Goal: Task Accomplishment & Management: Manage account settings

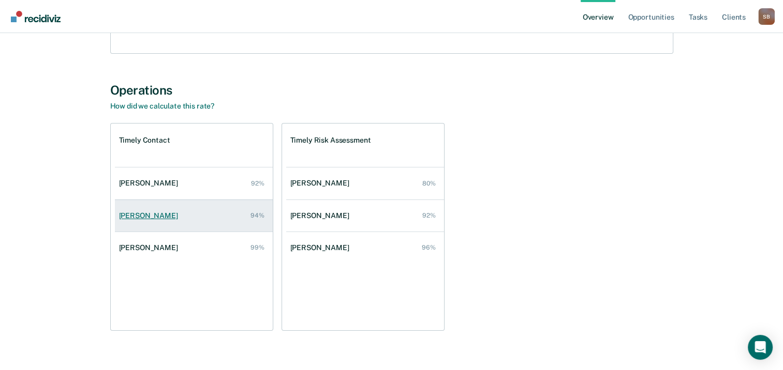
scroll to position [168, 0]
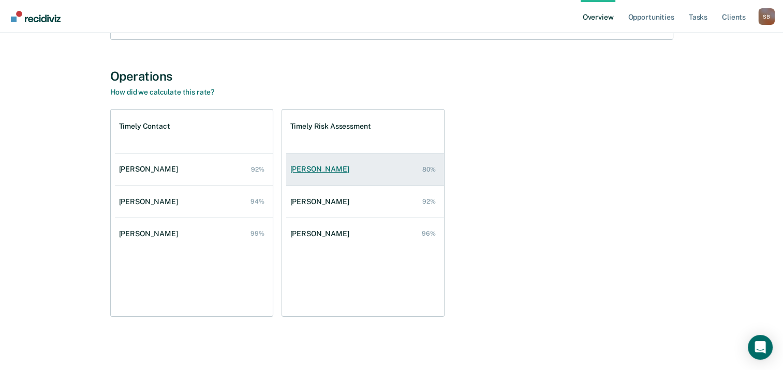
click at [344, 172] on link "[PERSON_NAME] 80%" at bounding box center [365, 169] width 158 height 29
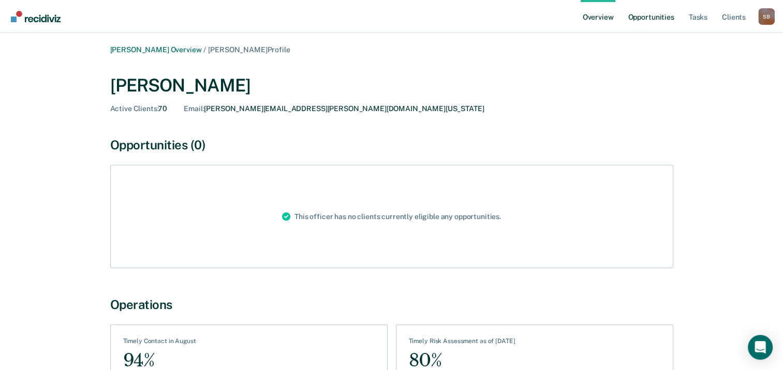
click at [638, 15] on link "Opportunities" at bounding box center [650, 16] width 50 height 33
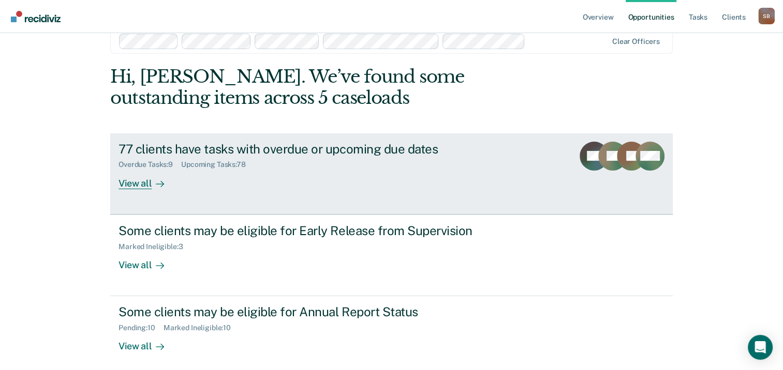
scroll to position [17, 0]
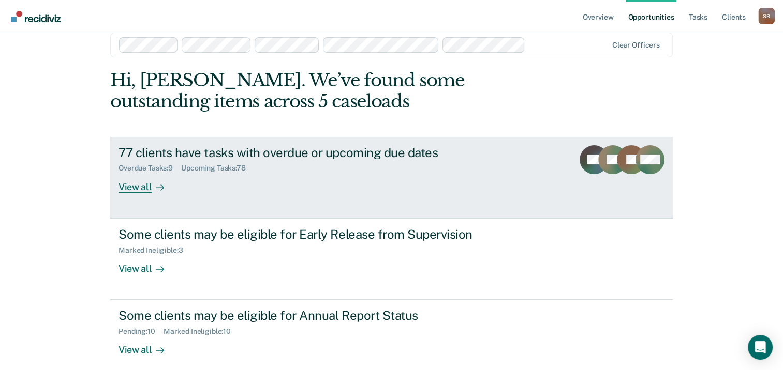
click at [397, 165] on div "Overdue Tasks : 9 Upcoming Tasks : 78" at bounding box center [299, 166] width 363 height 13
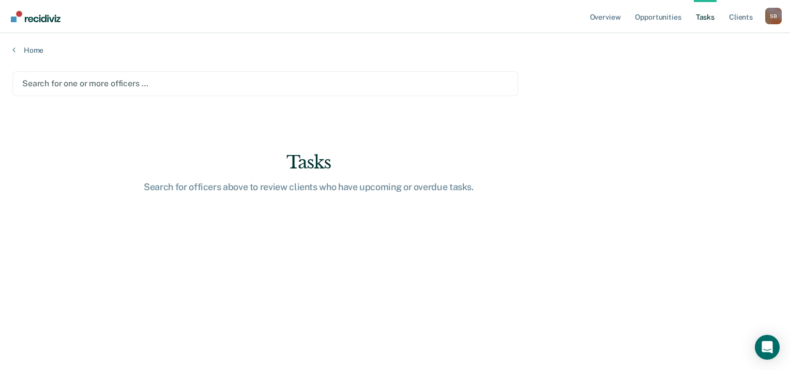
click at [281, 84] on div at bounding box center [265, 84] width 486 height 12
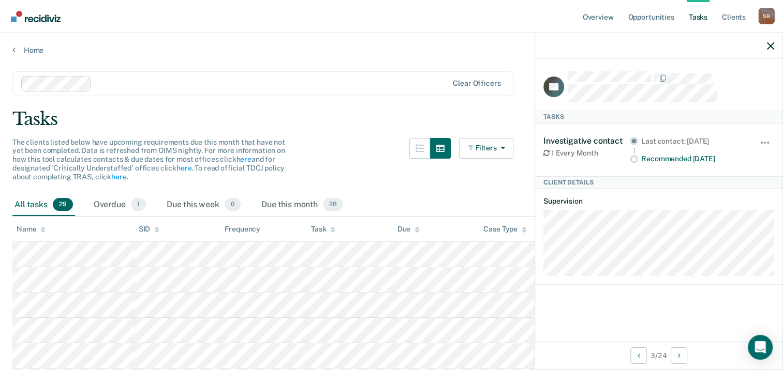
click at [767, 46] on icon "button" at bounding box center [770, 45] width 7 height 7
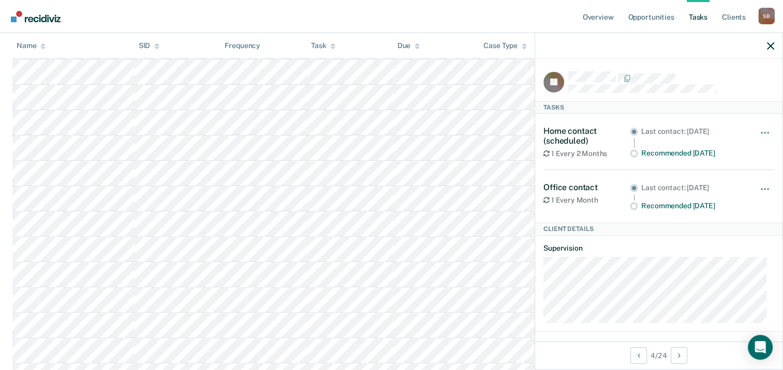
click at [446, 33] on th "Due" at bounding box center [436, 45] width 86 height 25
click at [467, 43] on th "Due" at bounding box center [436, 45] width 86 height 25
click at [770, 48] on icon "button" at bounding box center [770, 45] width 7 height 7
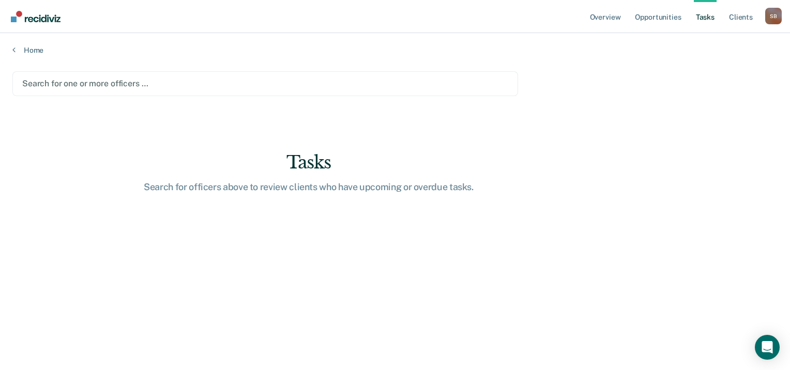
click at [140, 82] on div at bounding box center [265, 84] width 486 height 12
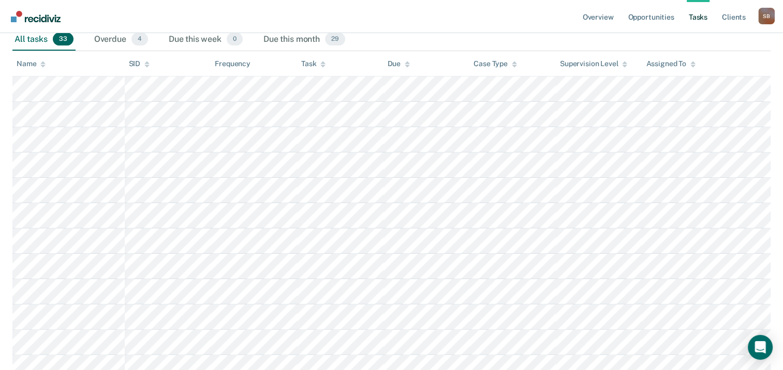
scroll to position [103, 0]
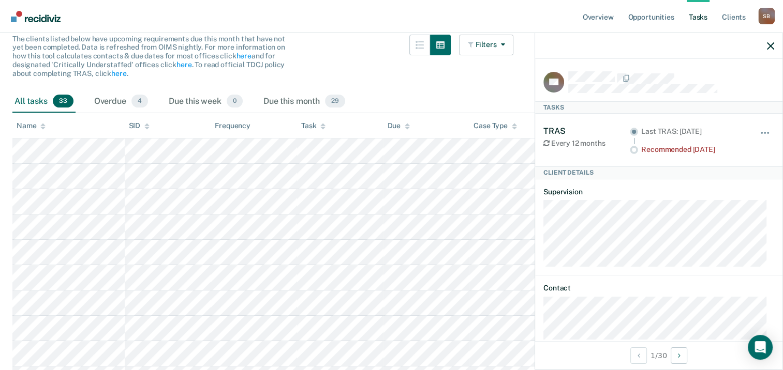
click at [423, 93] on div "All tasks 33 Overdue 4 Due this week 0 Due this month 29" at bounding box center [391, 102] width 758 height 23
click at [767, 43] on icon "button" at bounding box center [770, 45] width 7 height 7
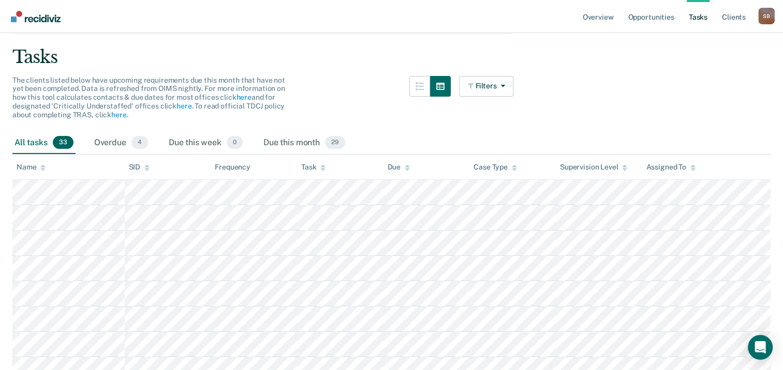
scroll to position [52, 0]
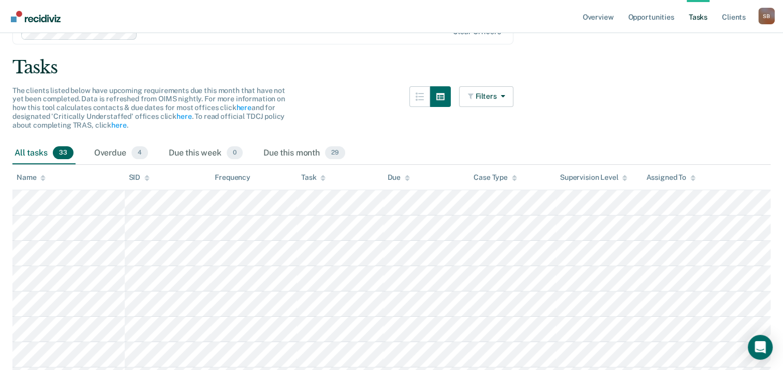
click at [408, 177] on icon at bounding box center [407, 178] width 5 height 7
click at [403, 177] on div "Due" at bounding box center [398, 177] width 23 height 9
click at [407, 175] on icon at bounding box center [407, 178] width 5 height 7
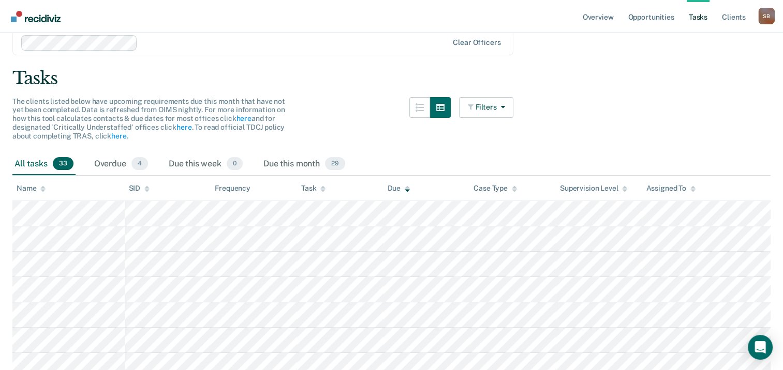
scroll to position [40, 0]
click at [315, 167] on div "Due this month 29" at bounding box center [304, 165] width 86 height 23
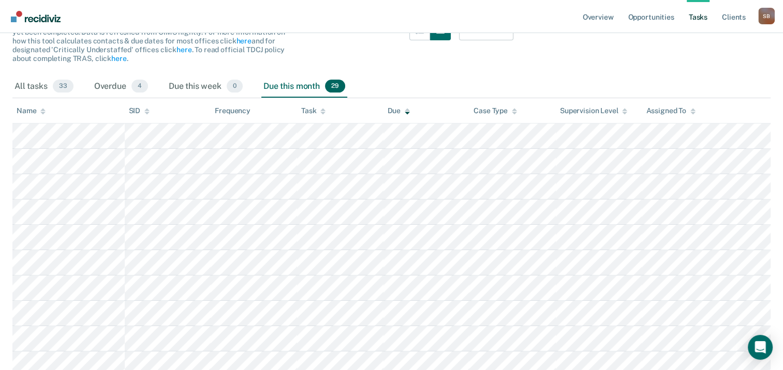
scroll to position [0, 0]
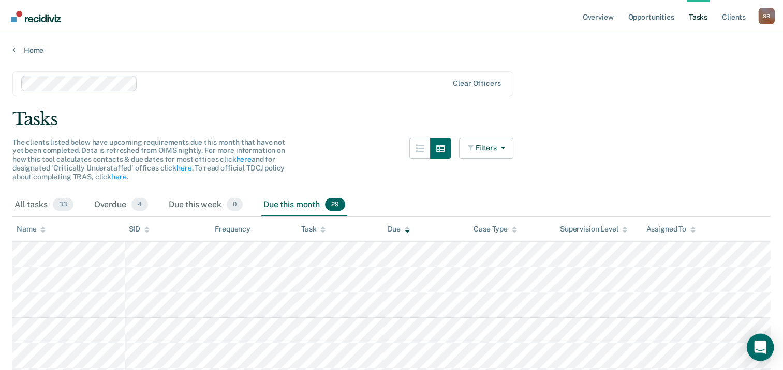
click at [761, 348] on icon "Open Intercom Messenger" at bounding box center [760, 347] width 12 height 13
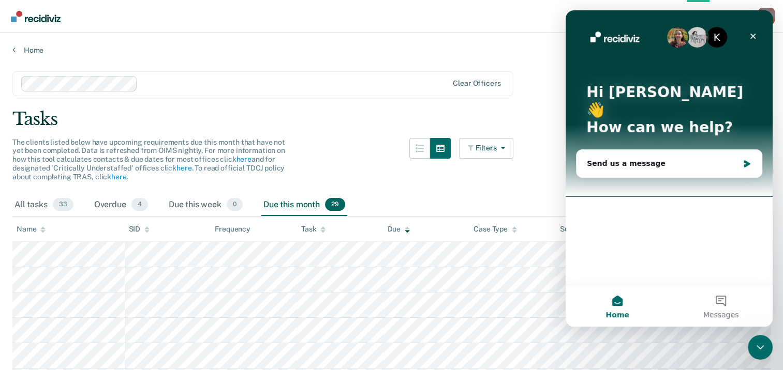
click at [761, 348] on icon "Close Intercom Messenger" at bounding box center [759, 348] width 7 height 4
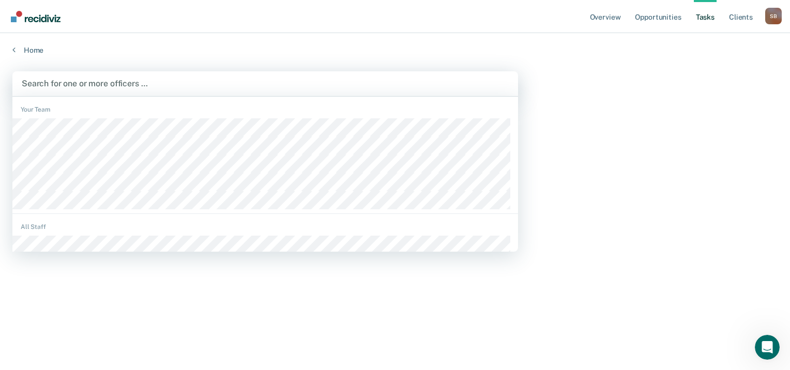
click at [182, 84] on div at bounding box center [265, 84] width 487 height 12
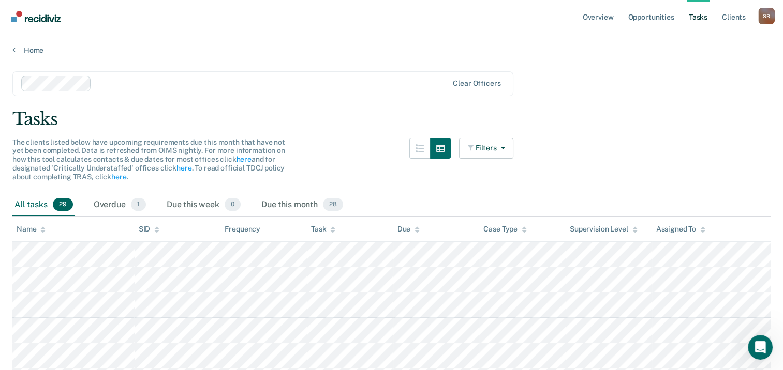
scroll to position [155, 0]
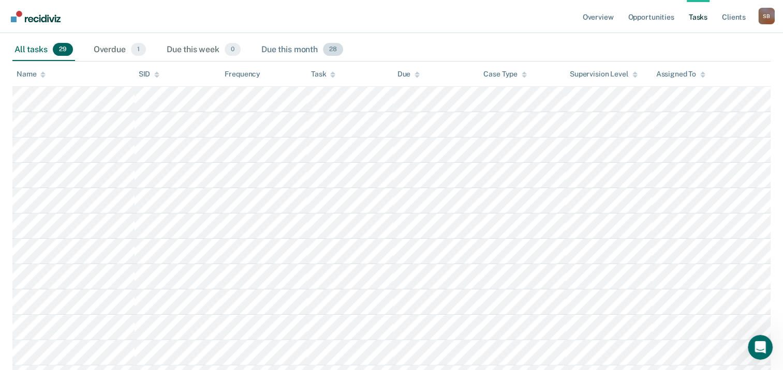
click at [317, 50] on div "Due this month 28" at bounding box center [302, 50] width 86 height 23
click at [306, 50] on div "Due this month 28" at bounding box center [302, 50] width 86 height 23
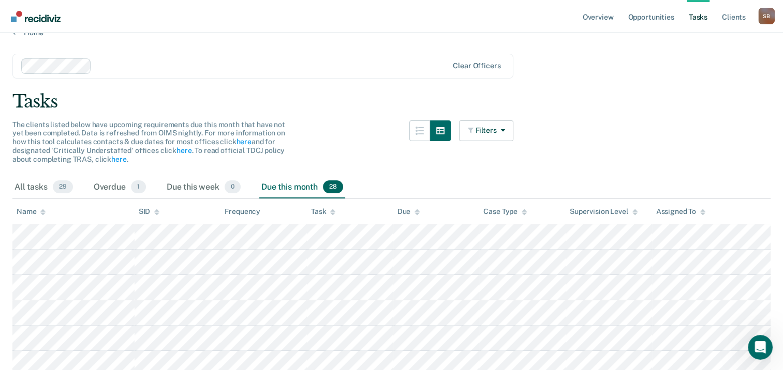
scroll to position [0, 0]
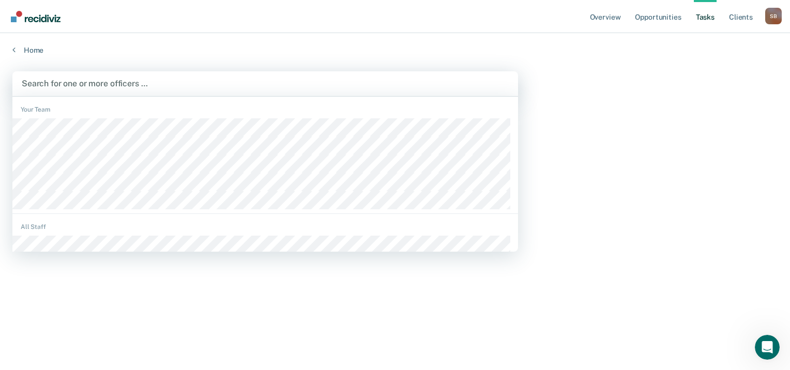
click at [66, 83] on div at bounding box center [265, 84] width 487 height 12
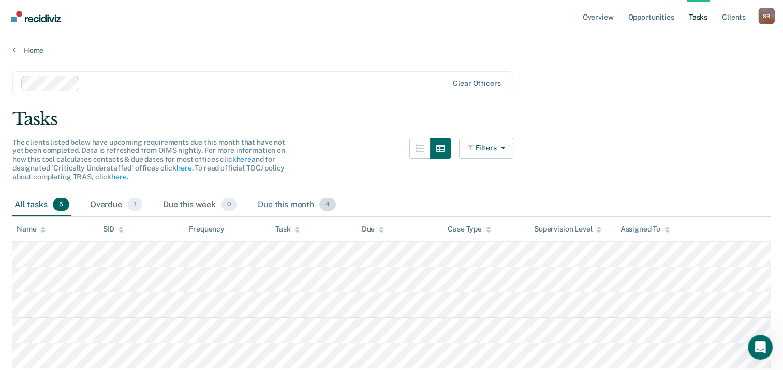
click at [310, 200] on div "Due this month 4" at bounding box center [297, 205] width 82 height 23
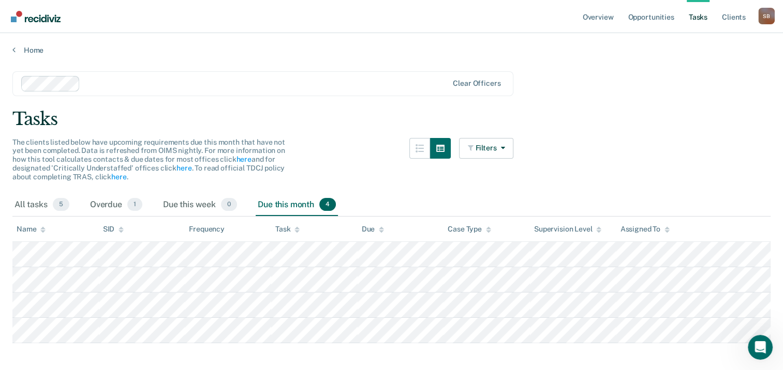
drag, startPoint x: 422, startPoint y: 189, endPoint x: 313, endPoint y: 63, distance: 167.3
click at [313, 63] on main "Clear officers Tasks The clients listed below have upcoming requirements due th…" at bounding box center [391, 218] width 783 height 327
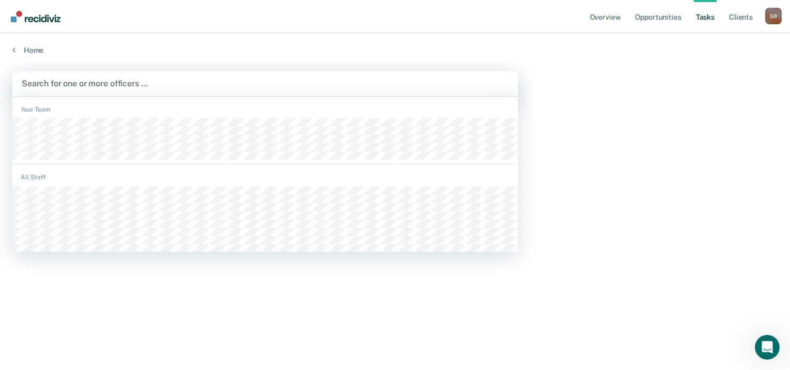
drag, startPoint x: 294, startPoint y: 83, endPoint x: 235, endPoint y: 79, distance: 58.6
click at [293, 83] on div at bounding box center [265, 84] width 487 height 12
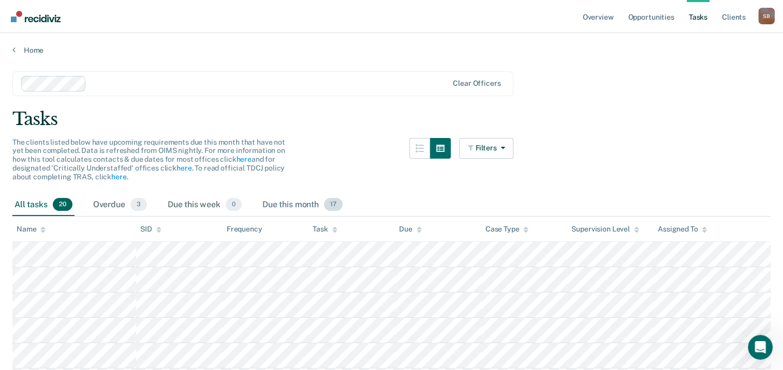
click at [315, 202] on div "Due this month 17" at bounding box center [302, 205] width 84 height 23
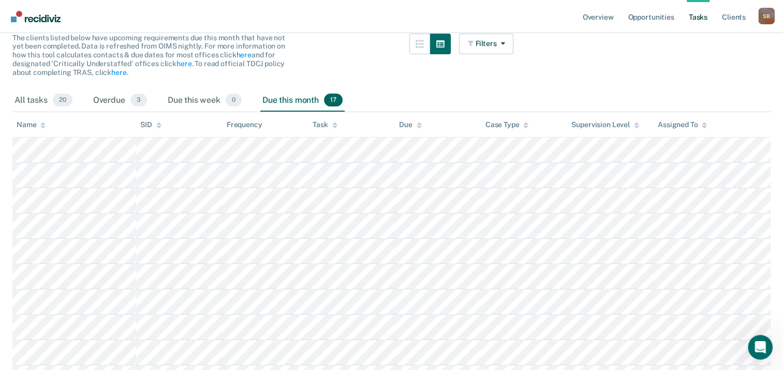
scroll to position [103, 0]
